Goal: Transaction & Acquisition: Subscribe to service/newsletter

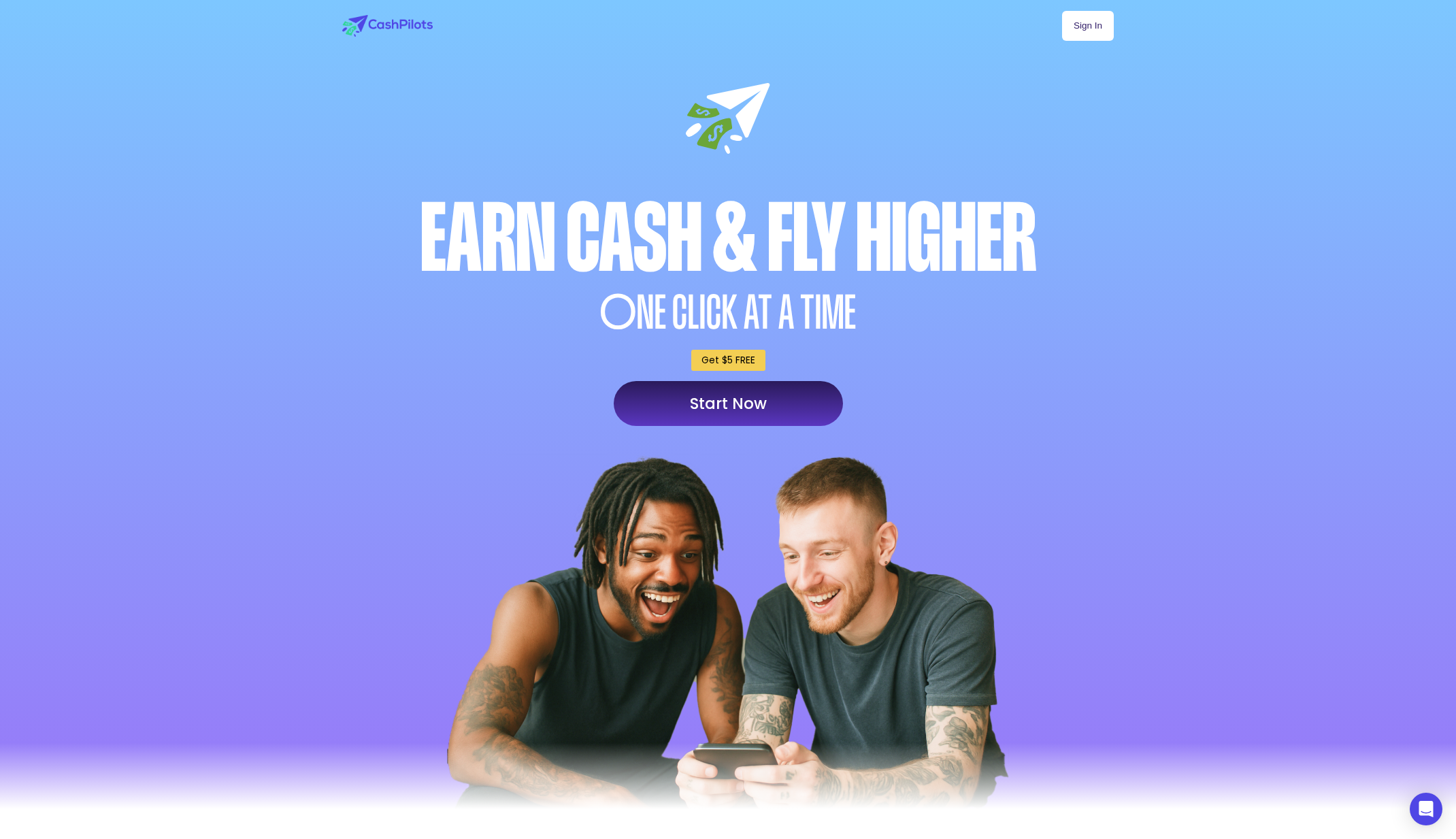
click at [753, 406] on link "Start Now" at bounding box center [728, 404] width 229 height 45
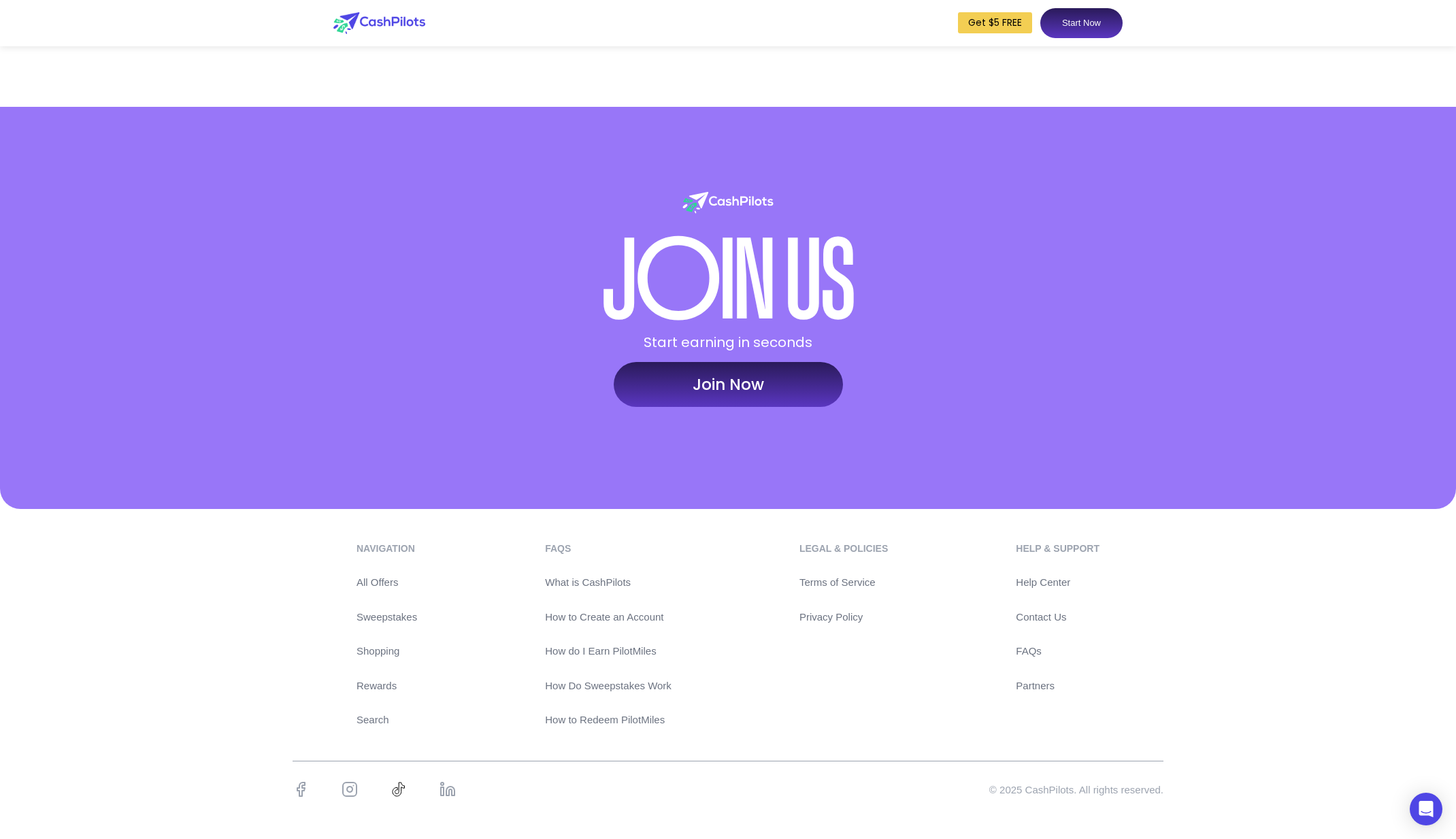
scroll to position [6367, 0]
